Goal: Information Seeking & Learning: Learn about a topic

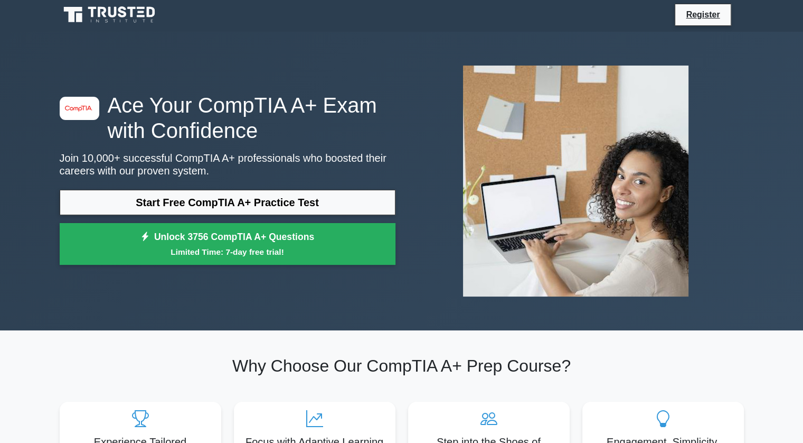
scroll to position [294, 0]
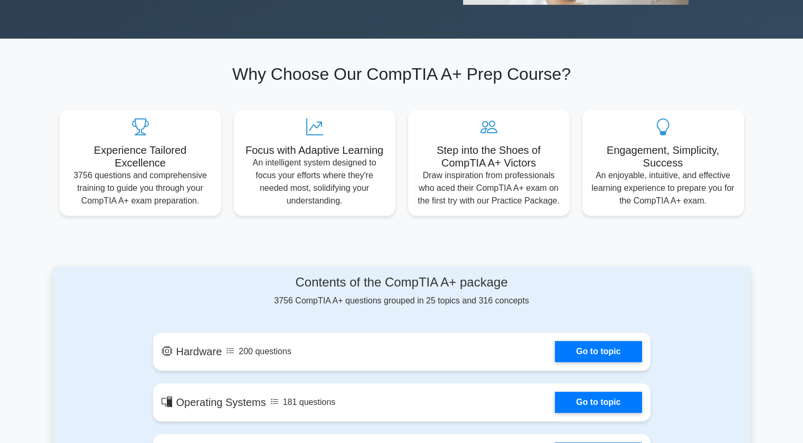
click at [555, 341] on link "Go to topic" at bounding box center [598, 351] width 87 height 21
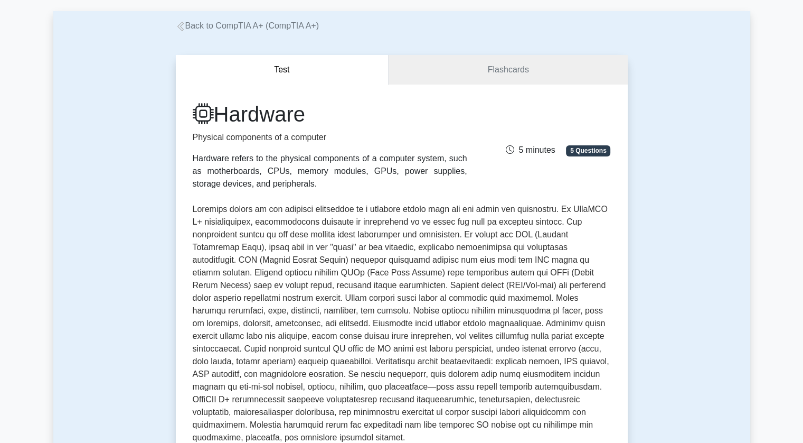
scroll to position [49, 0]
click at [465, 81] on link "Flashcards" at bounding box center [508, 69] width 239 height 30
